Goal: Transaction & Acquisition: Purchase product/service

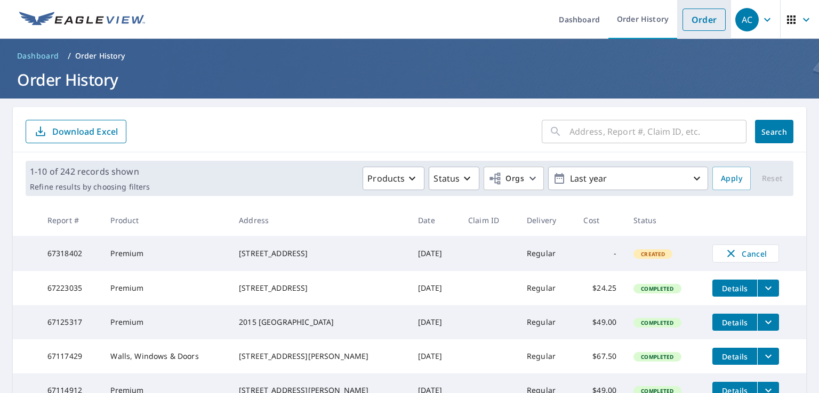
click at [695, 12] on link "Order" at bounding box center [703, 20] width 43 height 22
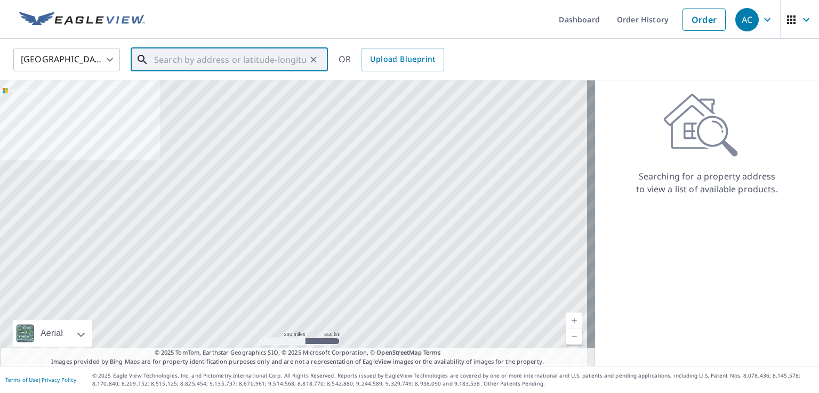
click at [215, 56] on input "text" at bounding box center [230, 60] width 152 height 30
paste input "[STREET_ADDRESS]"
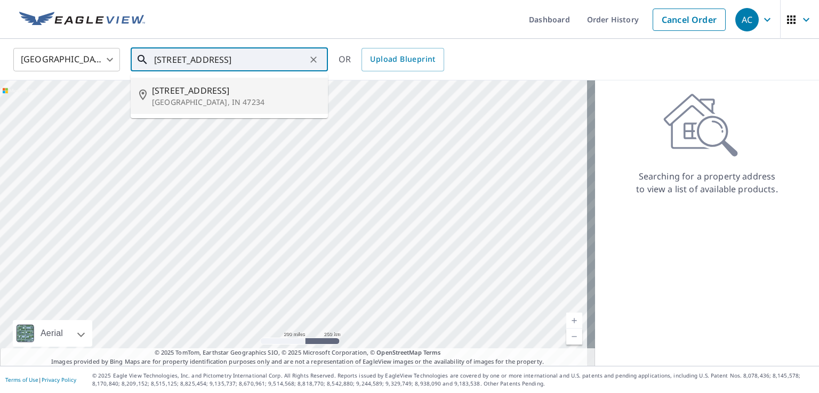
click at [202, 95] on span "[STREET_ADDRESS]" at bounding box center [235, 90] width 167 height 13
type input "[STREET_ADDRESS]"
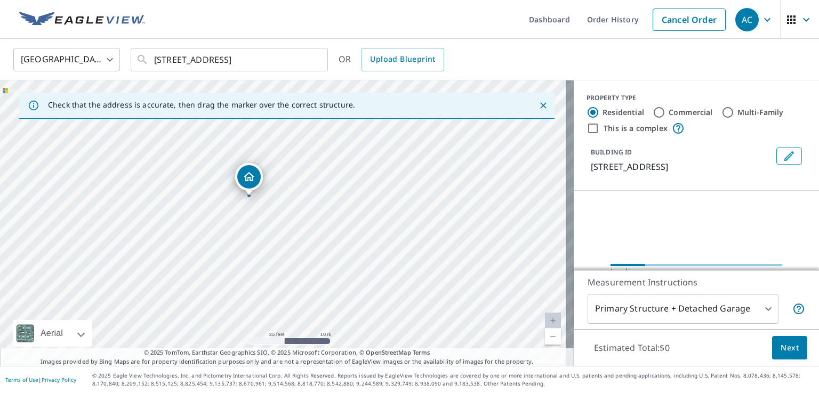
drag, startPoint x: 301, startPoint y: 262, endPoint x: 316, endPoint y: 283, distance: 26.3
click at [316, 283] on div "[STREET_ADDRESS]" at bounding box center [286, 223] width 573 height 286
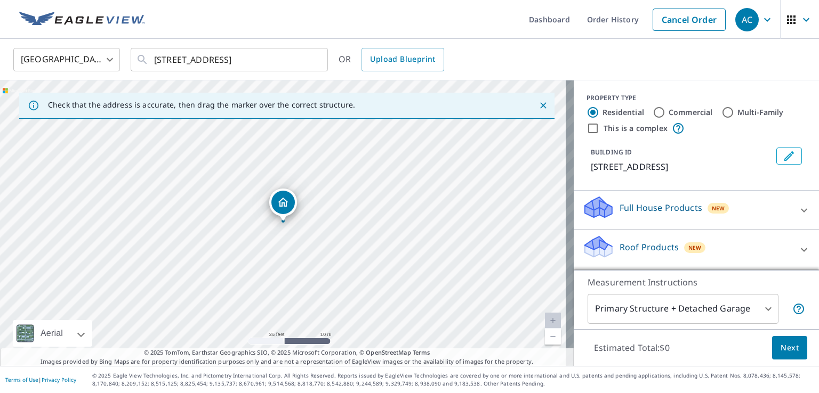
click at [683, 210] on p "Full House Products" at bounding box center [660, 207] width 83 height 13
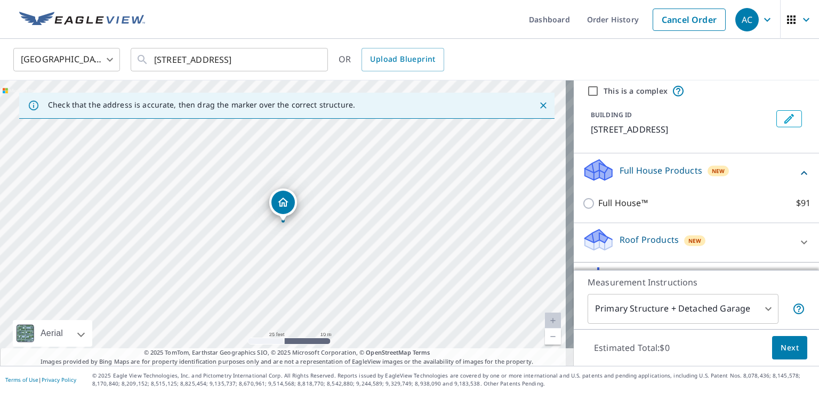
scroll to position [107, 0]
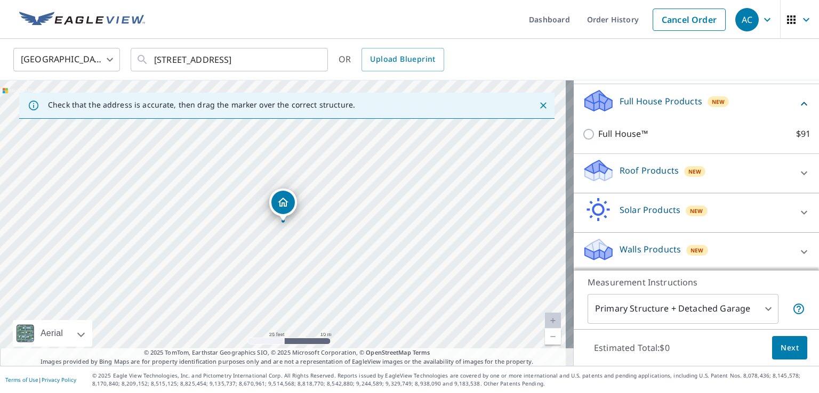
click at [619, 171] on p "Roof Products" at bounding box center [648, 170] width 59 height 13
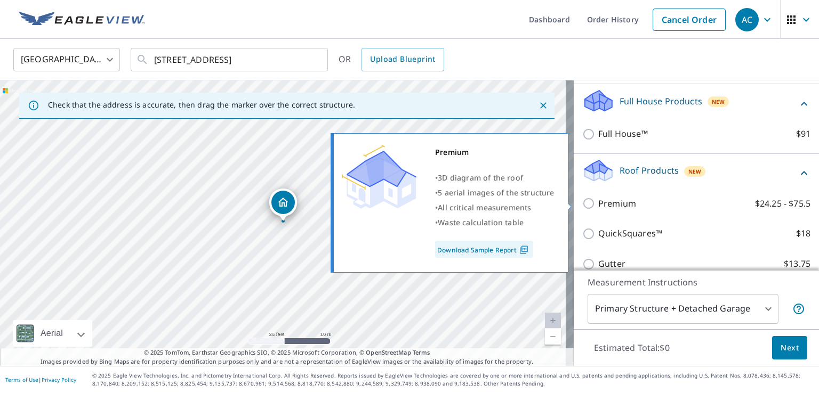
click at [598, 204] on p "Premium" at bounding box center [617, 203] width 38 height 13
click at [593, 204] on input "Premium $24.25 - $75.5" at bounding box center [590, 203] width 16 height 13
checkbox input "true"
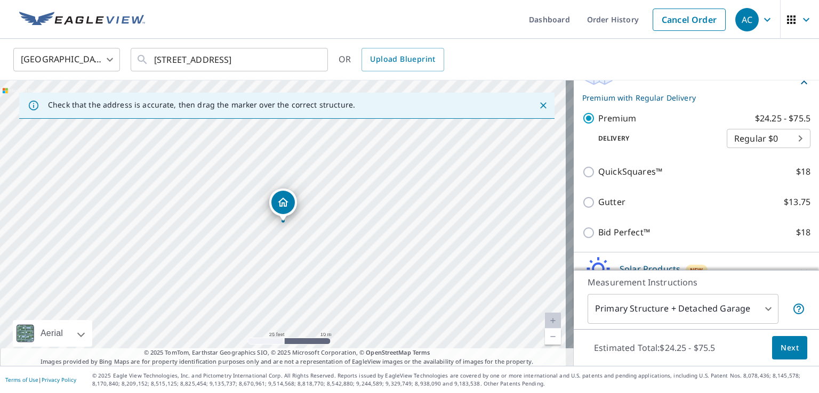
scroll to position [263, 0]
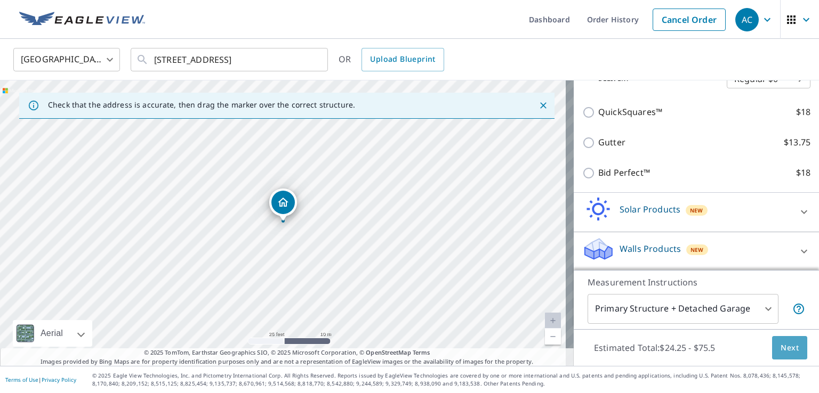
click at [780, 346] on span "Next" at bounding box center [789, 348] width 18 height 13
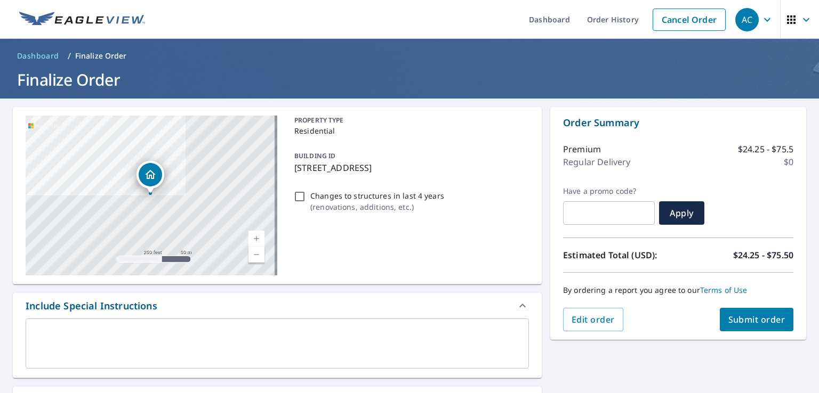
click at [399, 46] on header "Dashboard / Finalize Order Finalize Order" at bounding box center [409, 69] width 819 height 60
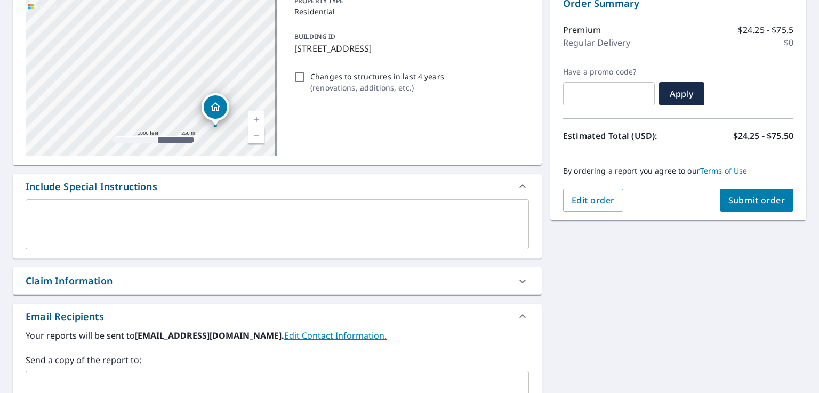
scroll to position [266, 0]
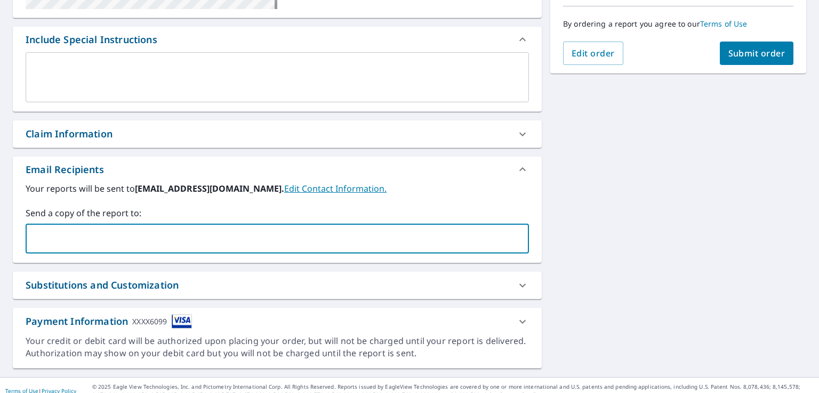
click at [156, 244] on input "text" at bounding box center [268, 239] width 477 height 20
paste input "[EMAIL_ADDRESS][DOMAIN_NAME]"
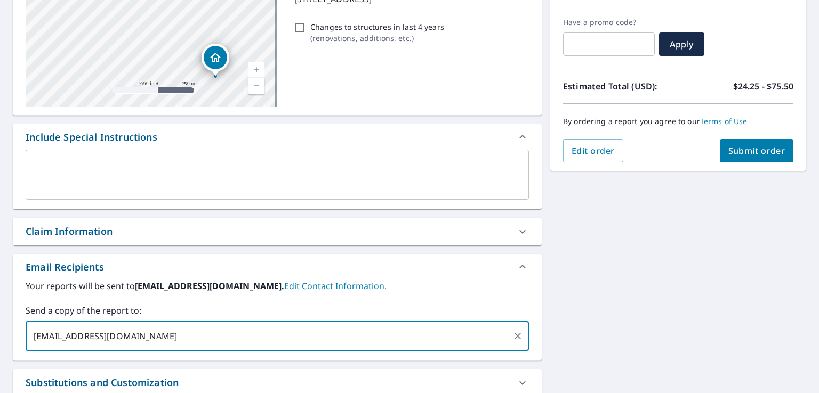
scroll to position [53, 0]
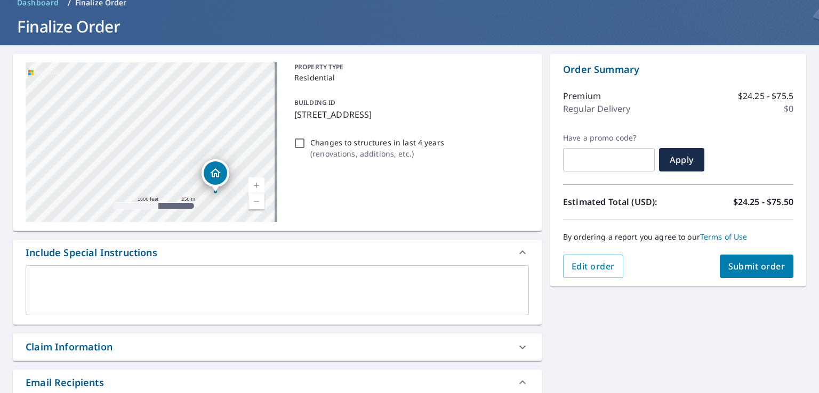
type input "[EMAIL_ADDRESS][DOMAIN_NAME]"
click at [746, 273] on button "Submit order" at bounding box center [756, 266] width 74 height 23
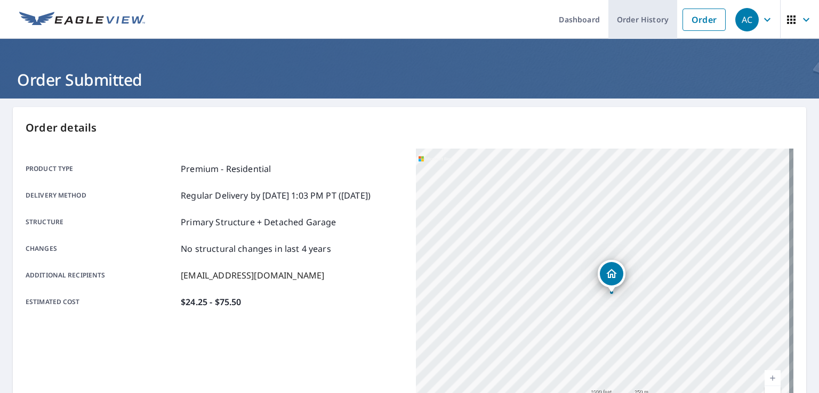
click at [645, 22] on link "Order History" at bounding box center [642, 19] width 69 height 39
